Goal: Find specific fact: Find specific fact

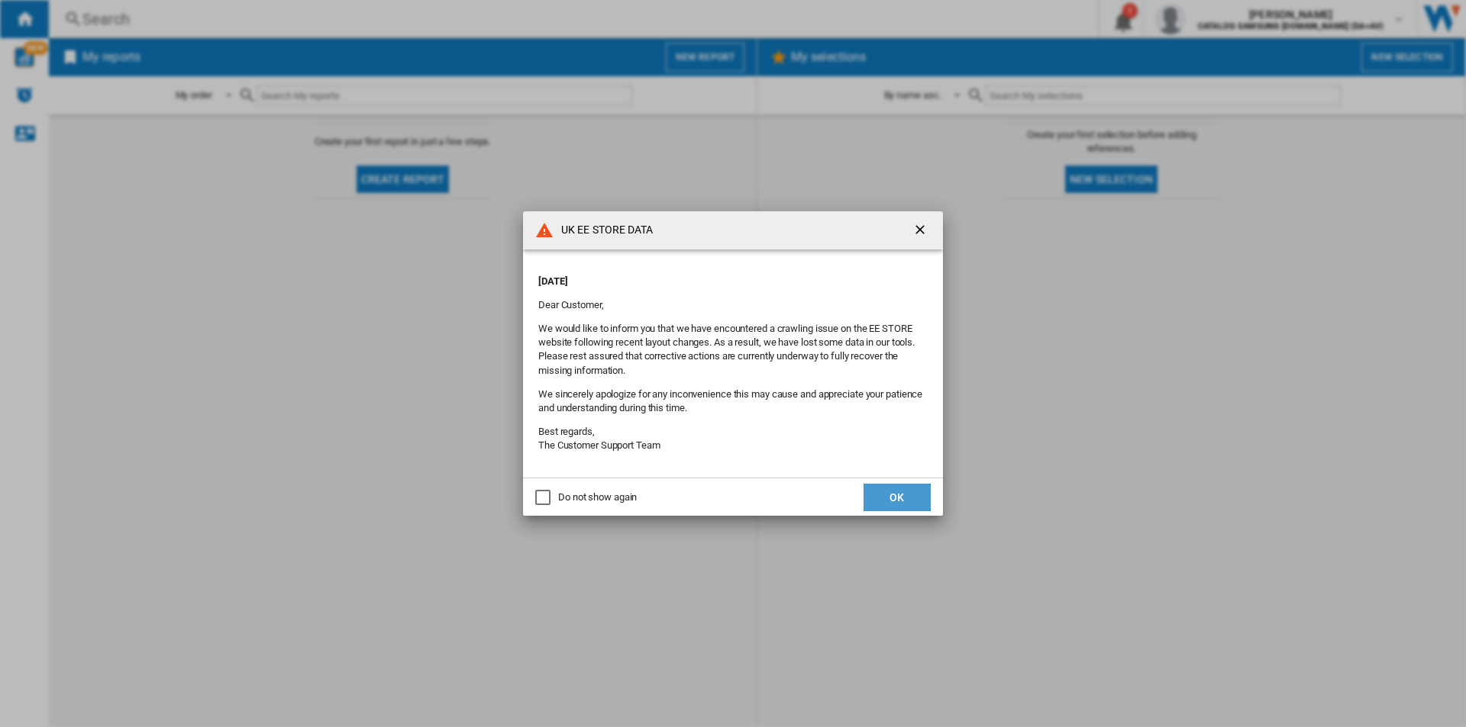
click at [882, 501] on button "OK" at bounding box center [896, 497] width 67 height 27
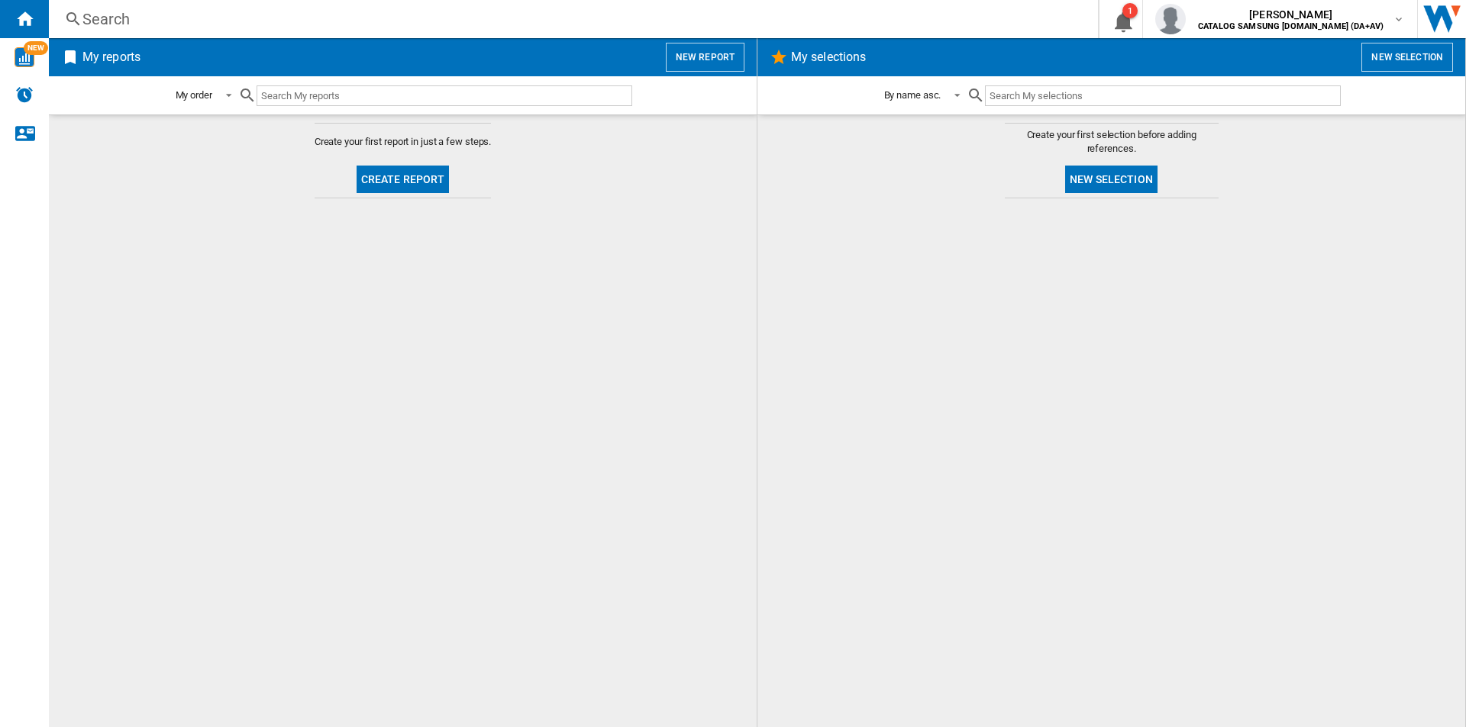
click at [537, 31] on div "Search Search 0 1 [PERSON_NAME] CATALOG SAMSUNG [DOMAIN_NAME] (DA+AV) CATALOG S…" at bounding box center [757, 19] width 1417 height 38
click at [509, 18] on div "Search" at bounding box center [570, 18] width 976 height 21
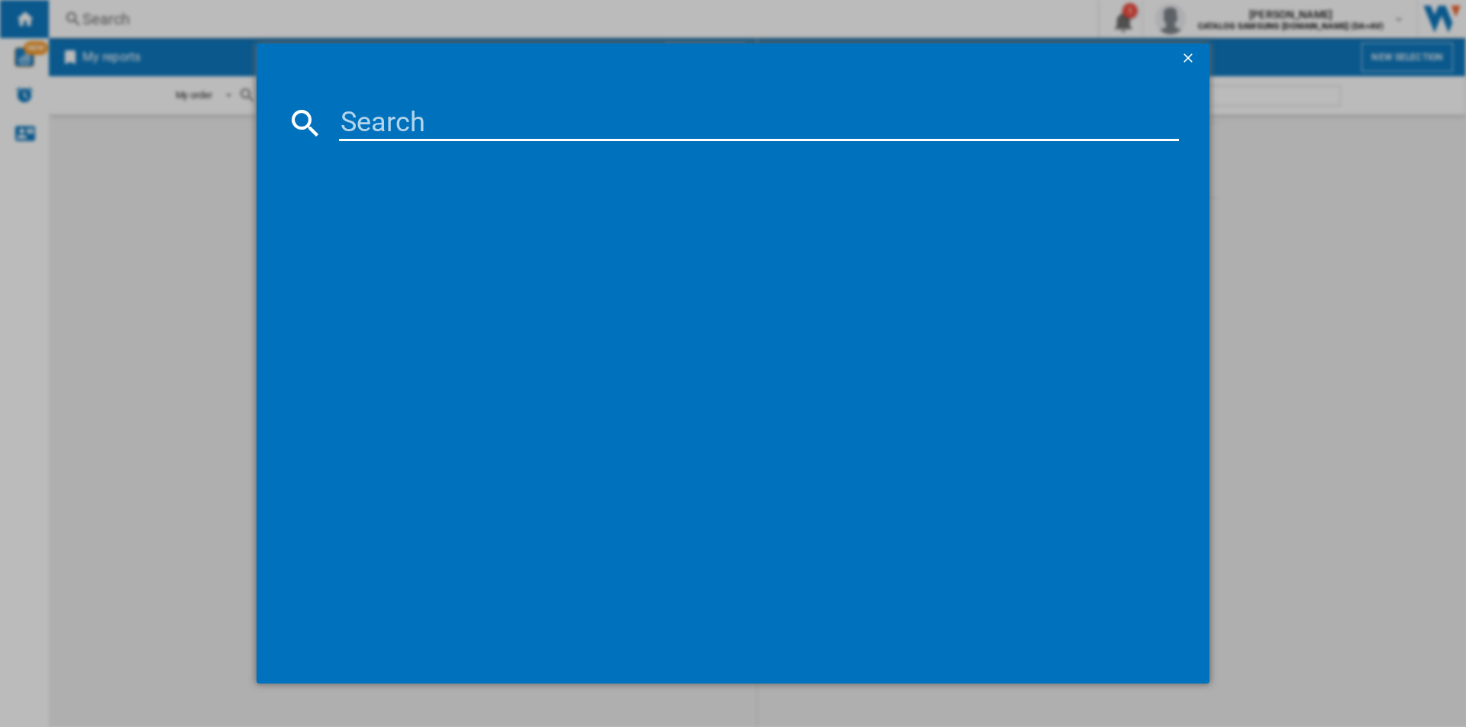
click at [519, 118] on input at bounding box center [759, 123] width 840 height 37
paste input "WW80CGC04DAbEU"
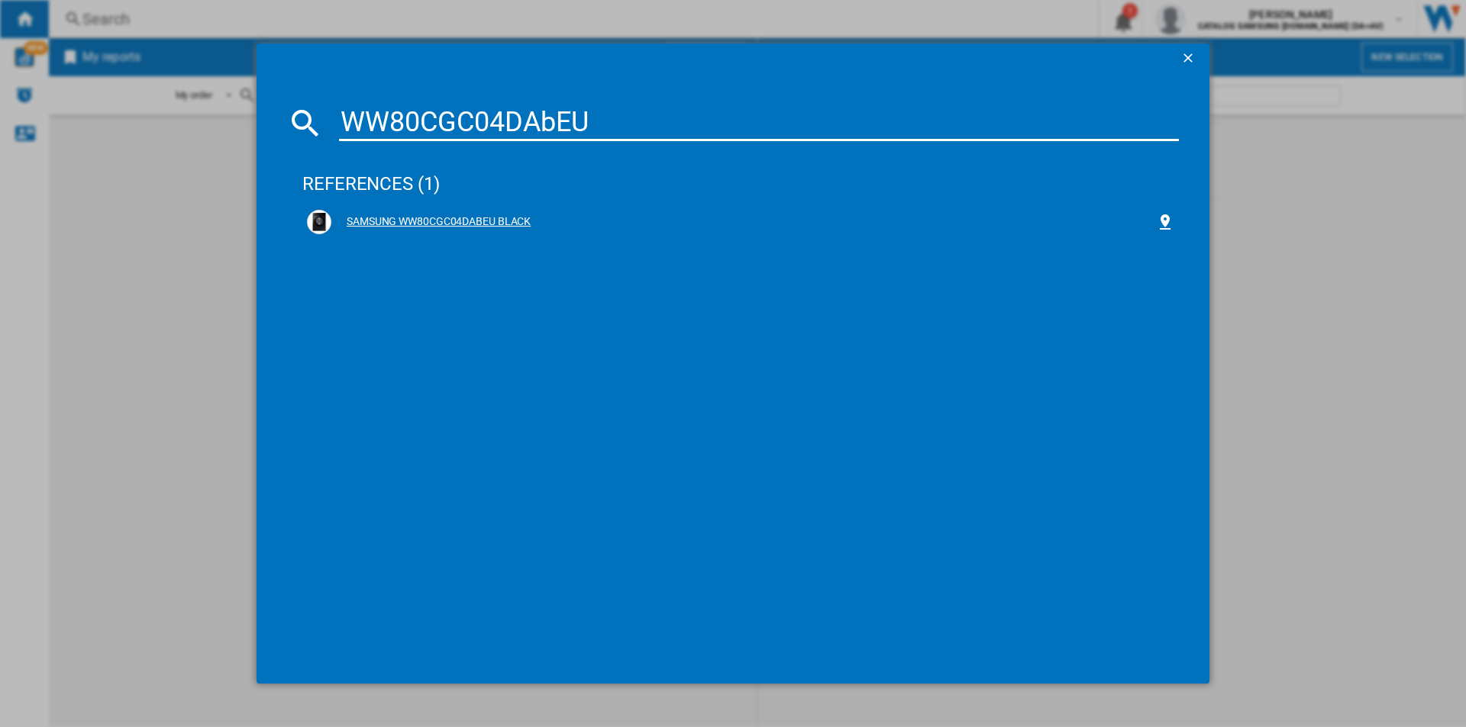
type input "WW80CGC04DAbEU"
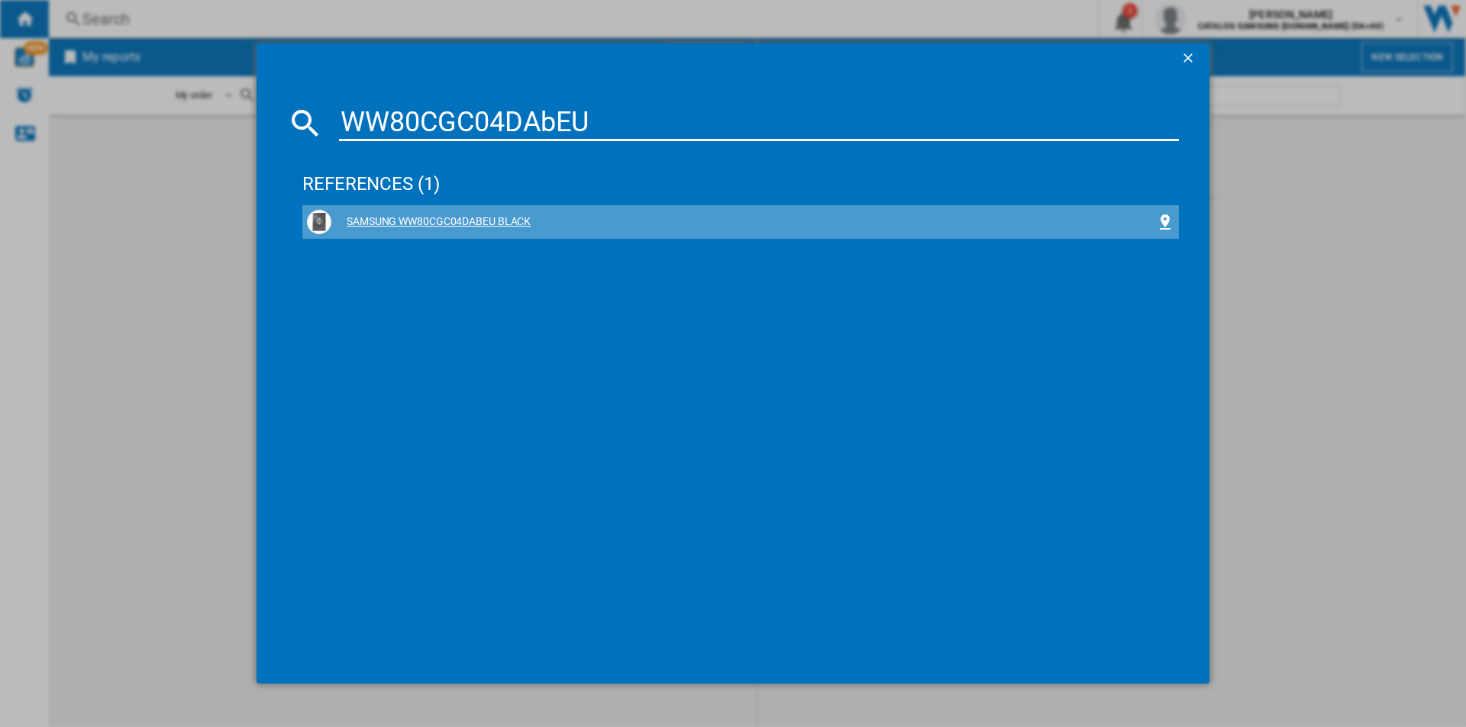
click at [495, 218] on div "SAMSUNG WW80CGC04DABEU BLACK" at bounding box center [743, 221] width 824 height 15
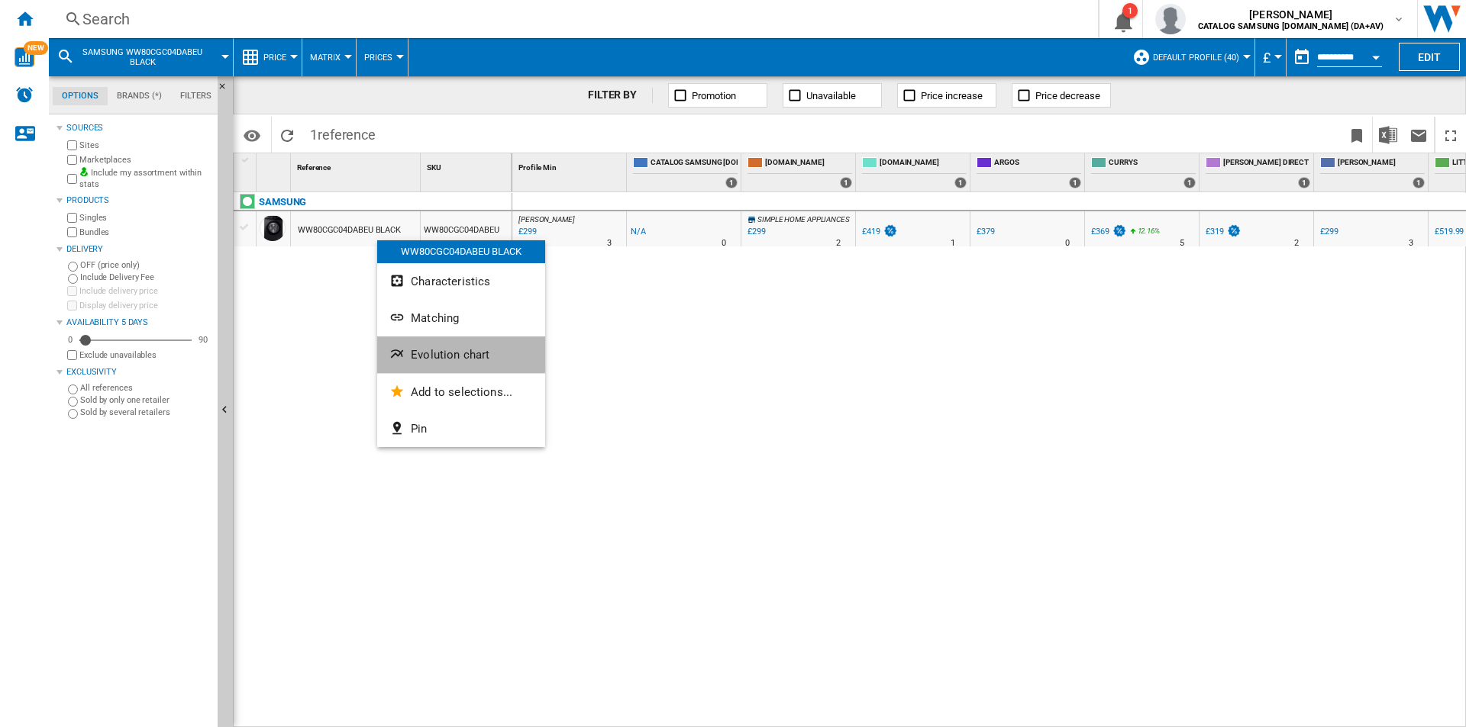
click at [437, 353] on span "Evolution chart" at bounding box center [450, 355] width 79 height 14
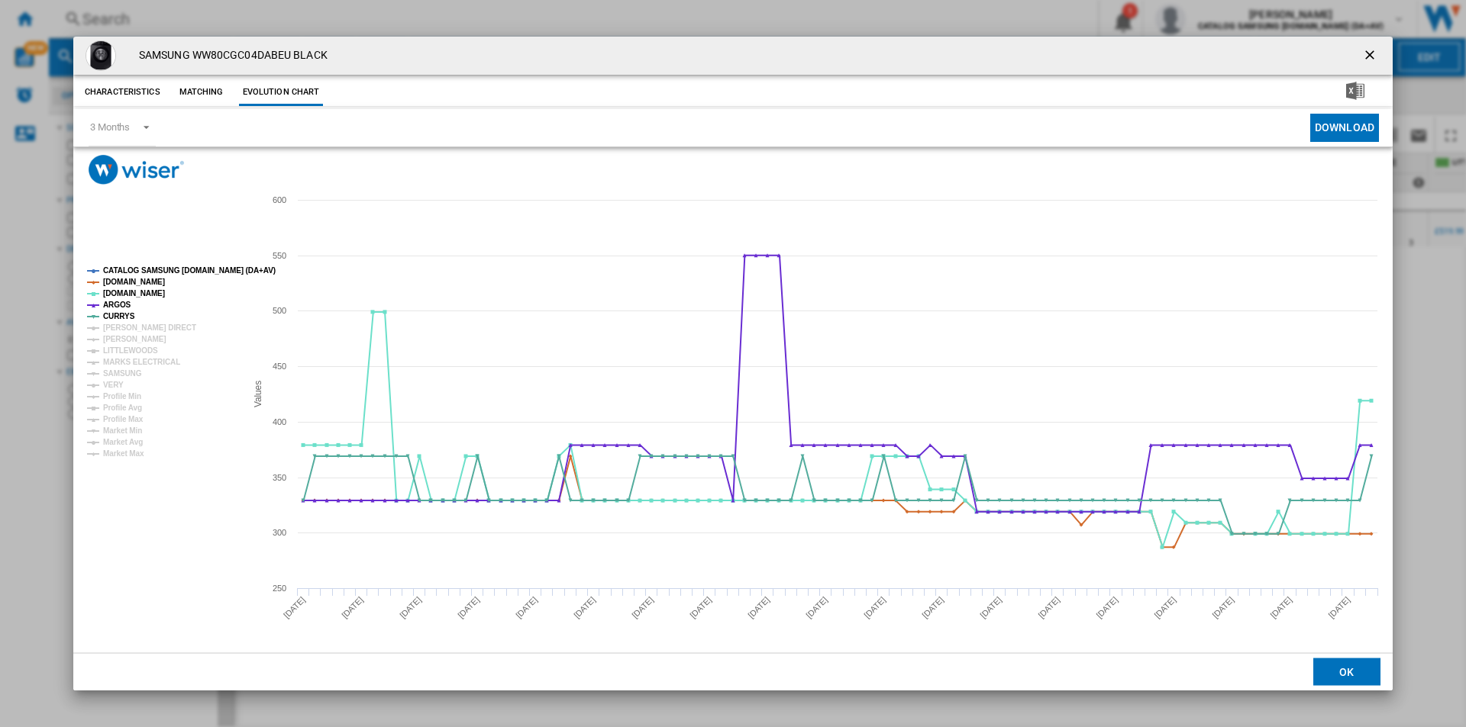
click at [166, 274] on tspan "CATALOG SAMSUNG [DOMAIN_NAME] (DA+AV)" at bounding box center [189, 270] width 173 height 8
click at [150, 282] on tspan "[DOMAIN_NAME]" at bounding box center [134, 282] width 62 height 8
click at [121, 306] on tspan "ARGOS" at bounding box center [117, 305] width 28 height 8
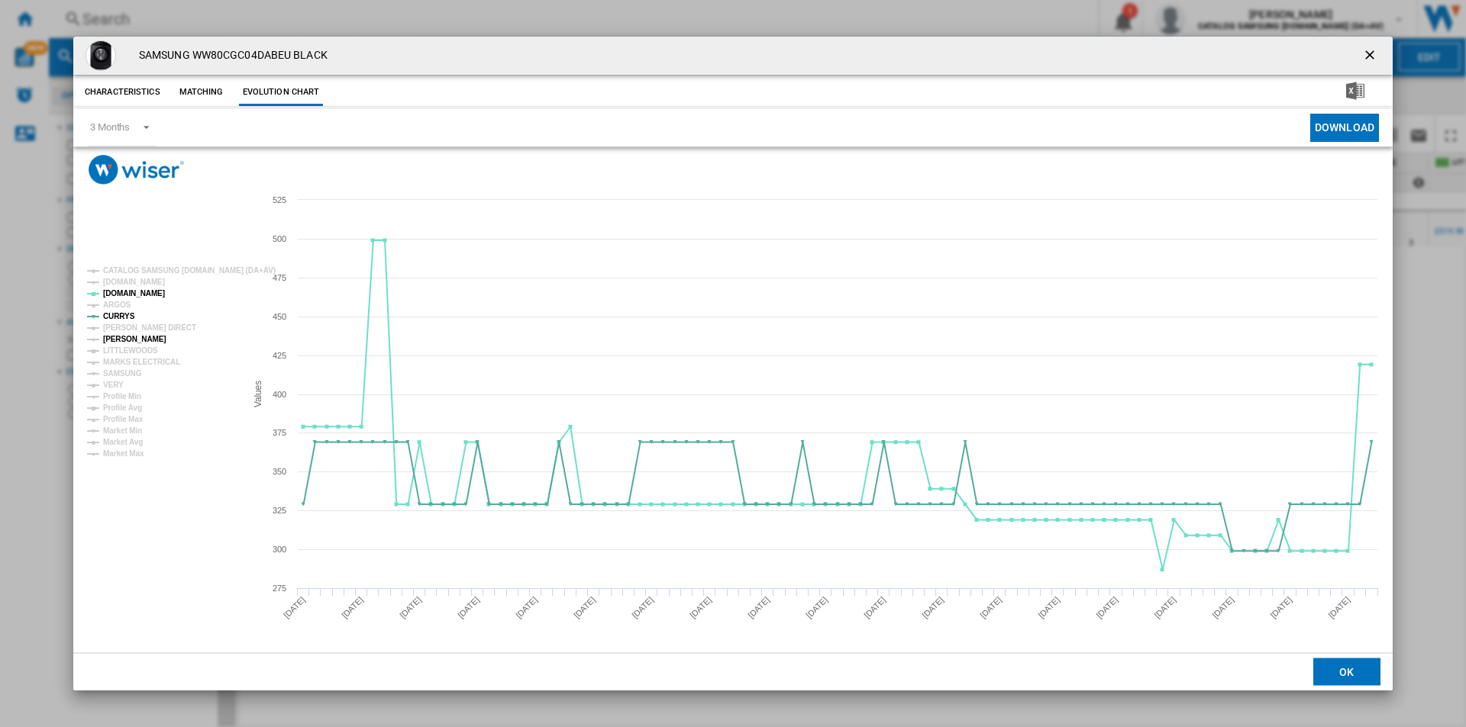
click at [132, 338] on tspan "[PERSON_NAME]" at bounding box center [134, 339] width 63 height 8
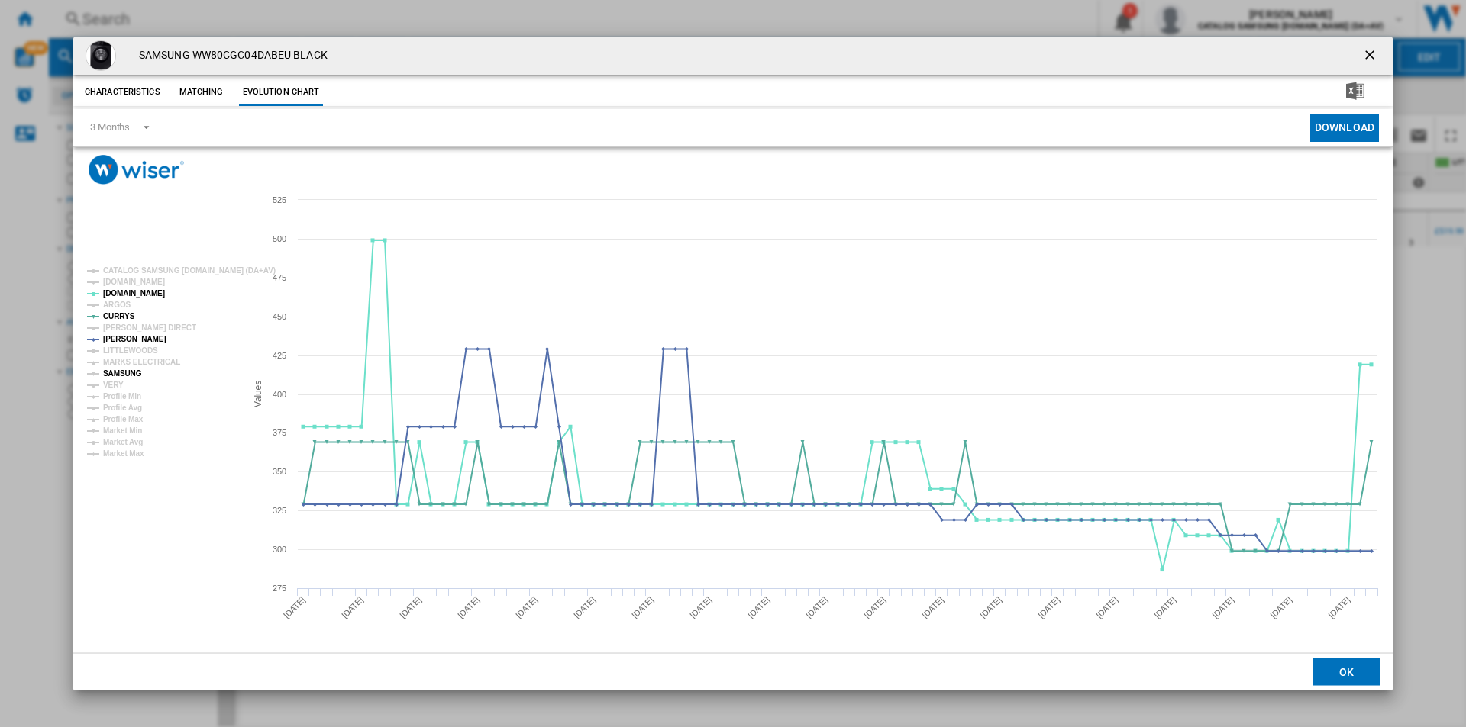
click at [124, 371] on tspan "SAMSUNG" at bounding box center [122, 373] width 39 height 8
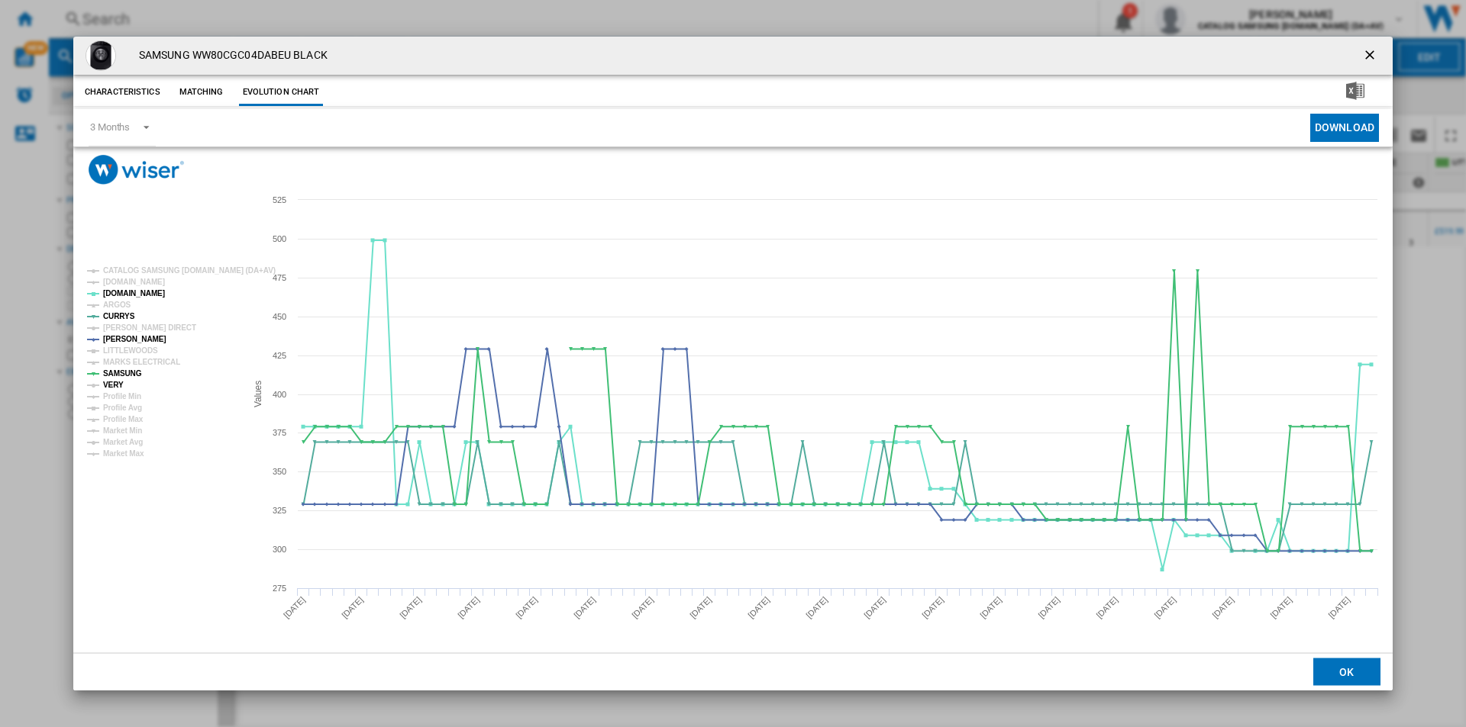
click at [113, 382] on tspan "VERY" at bounding box center [113, 385] width 21 height 8
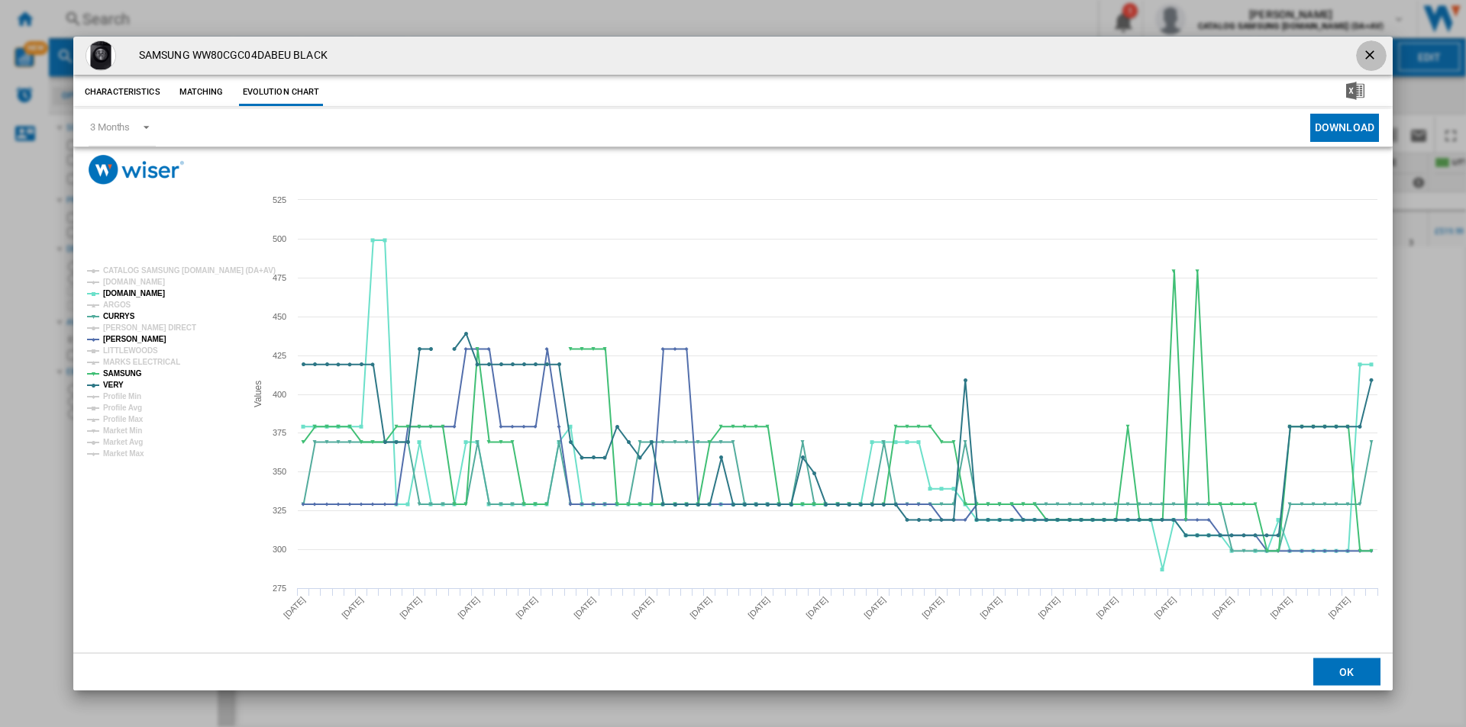
click at [1373, 51] on ng-md-icon "getI18NText('BUTTONS.CLOSE_DIALOG')" at bounding box center [1371, 56] width 18 height 18
